Goal: Task Accomplishment & Management: Manage account settings

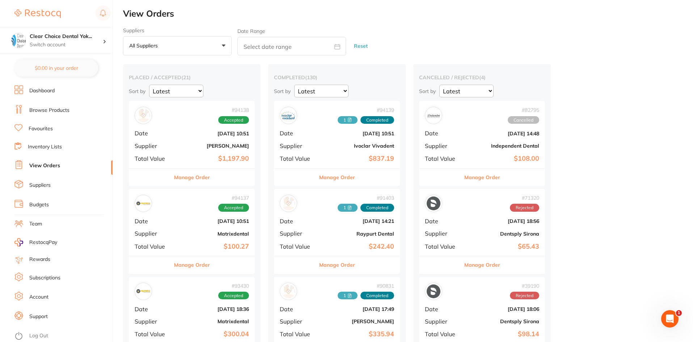
click at [52, 165] on link "View Orders" at bounding box center [44, 165] width 31 height 7
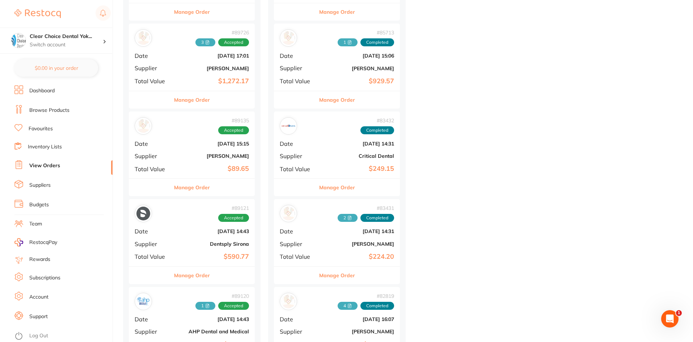
scroll to position [977, 0]
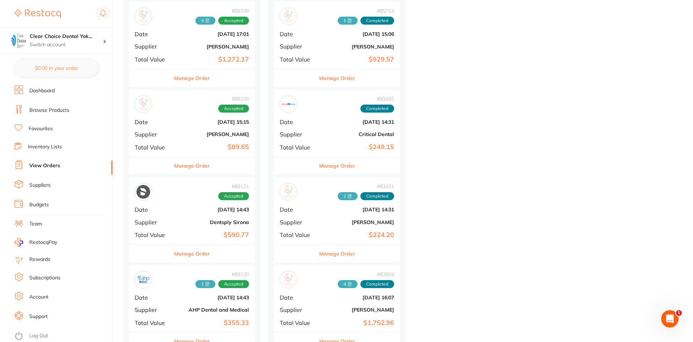
click at [201, 166] on button "Manage Order" at bounding box center [192, 165] width 36 height 17
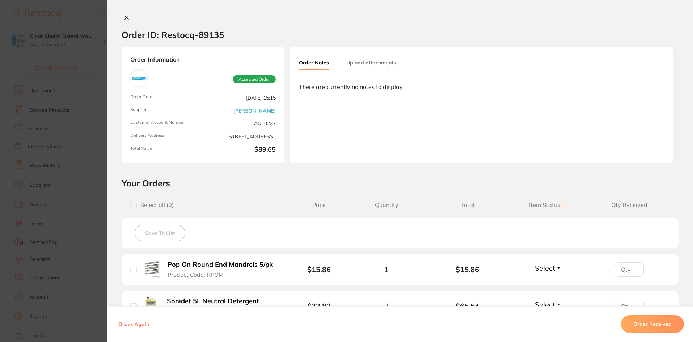
click at [125, 16] on icon at bounding box center [127, 18] width 6 height 6
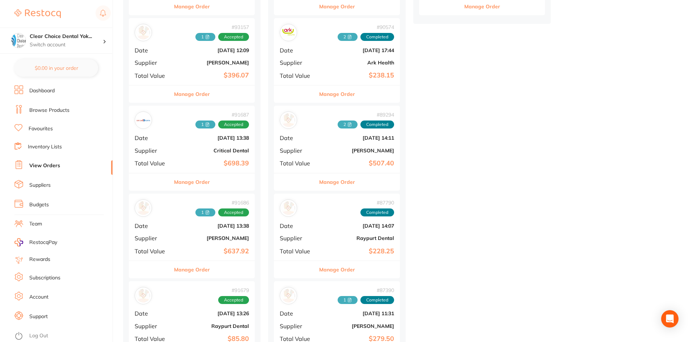
scroll to position [471, 0]
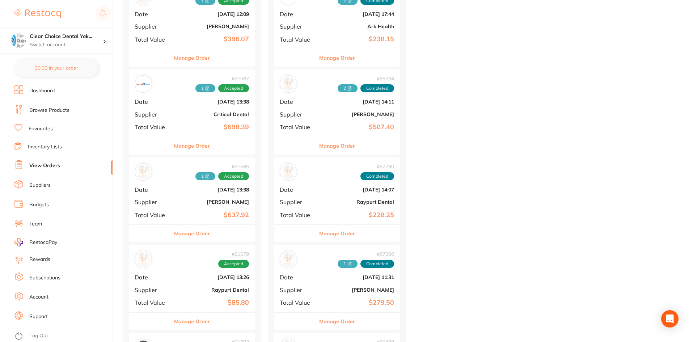
click at [338, 147] on button "Manage Order" at bounding box center [337, 145] width 36 height 17
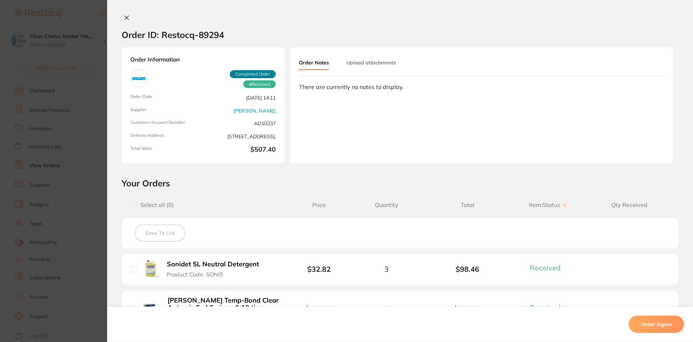
click at [368, 62] on button "Upload attachments" at bounding box center [371, 62] width 50 height 13
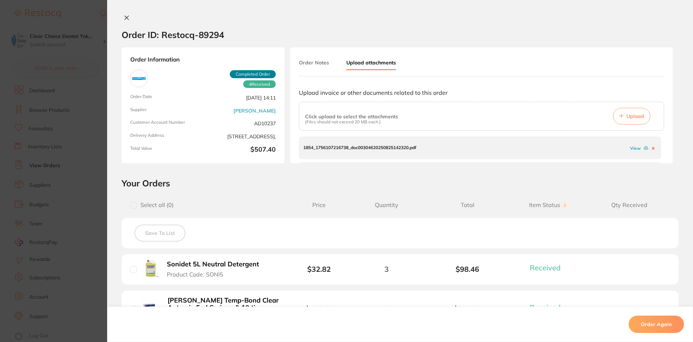
click at [635, 119] on span "Upload" at bounding box center [636, 116] width 18 height 7
click at [94, 147] on section "Order ID: Restocq- 89294 Order Information 4 Received Completed Order Order Dat…" at bounding box center [346, 171] width 693 height 342
